Goal: Navigation & Orientation: Find specific page/section

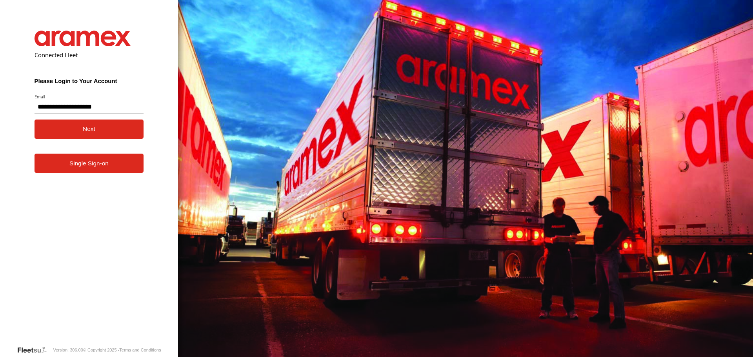
type input "**********"
click at [69, 124] on button "Next" at bounding box center [89, 129] width 109 height 19
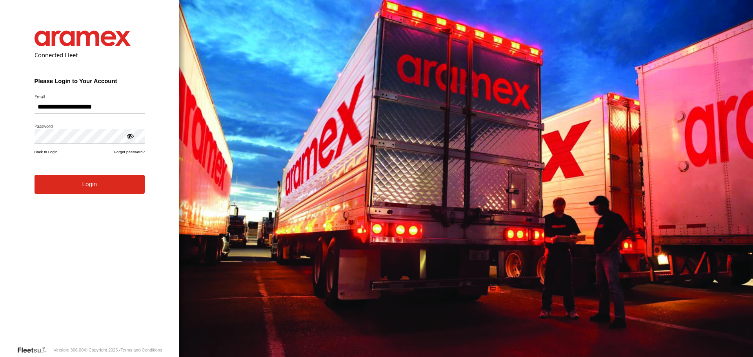
click at [71, 189] on button "Login" at bounding box center [90, 184] width 110 height 19
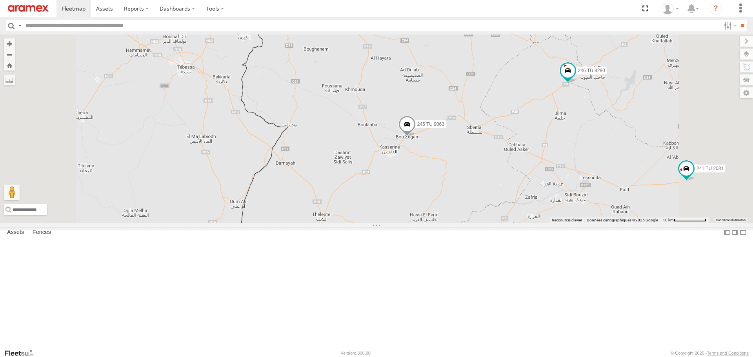
drag, startPoint x: 408, startPoint y: 179, endPoint x: 405, endPoint y: 183, distance: 5.3
click at [407, 181] on div "245 TU 4334 231 TU 3159 245 TU 9065 245 TU 9063 246 TU 8280 241 TU 2031 246 TU …" at bounding box center [376, 129] width 753 height 188
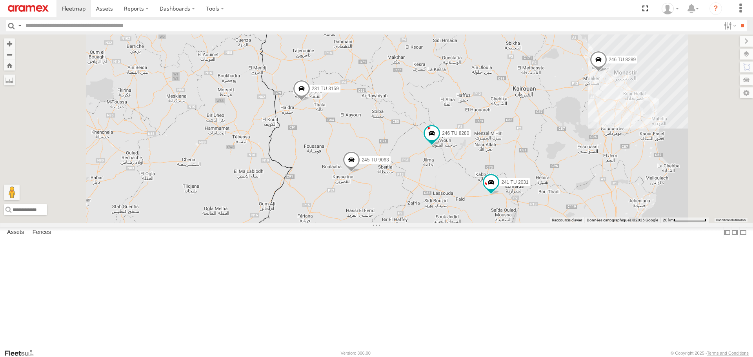
drag, startPoint x: 397, startPoint y: 162, endPoint x: 398, endPoint y: 213, distance: 50.6
click at [398, 213] on div "245 TU 4334 231 TU 3159 245 TU 9065 245 TU 9063 246 TU 8280 241 TU 2031 246 TU …" at bounding box center [376, 129] width 753 height 188
